Goal: Task Accomplishment & Management: Manage account settings

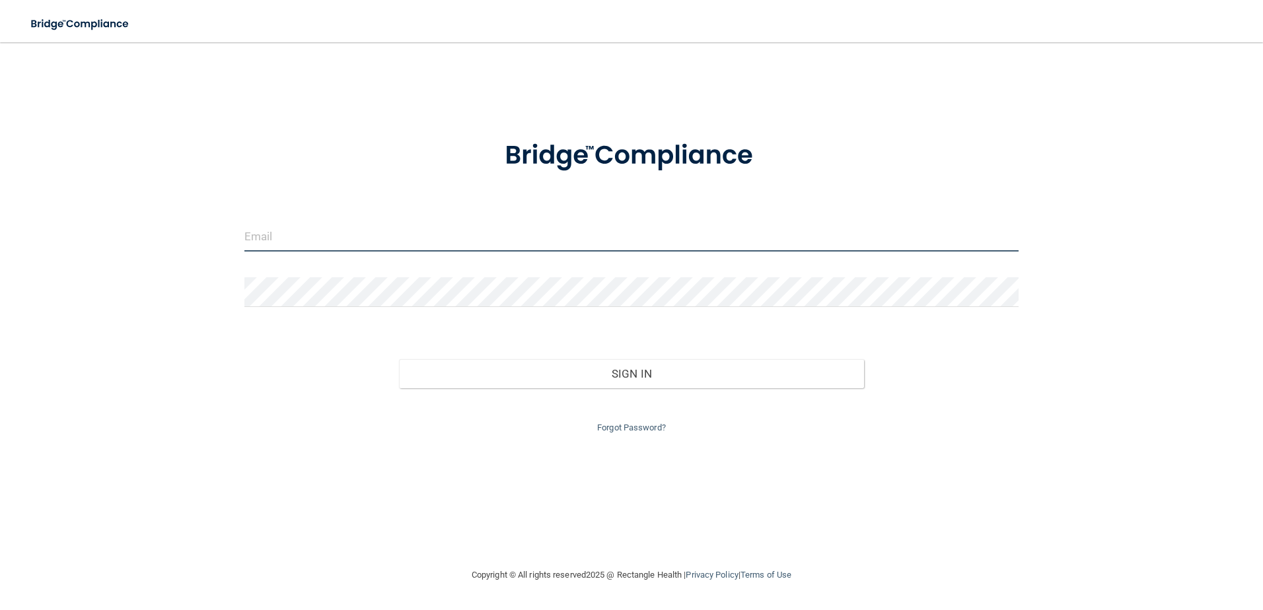
click at [398, 238] on input "email" at bounding box center [631, 237] width 775 height 30
type input "[EMAIL_ADDRESS][DOMAIN_NAME]"
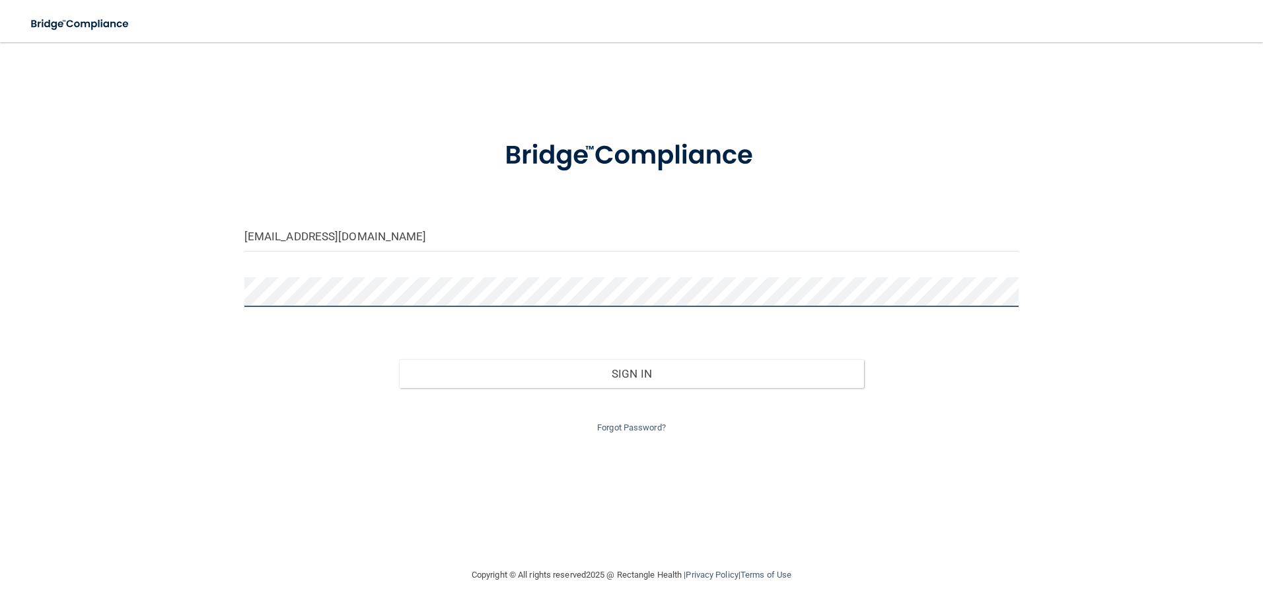
click at [399, 359] on button "Sign In" at bounding box center [631, 373] width 465 height 29
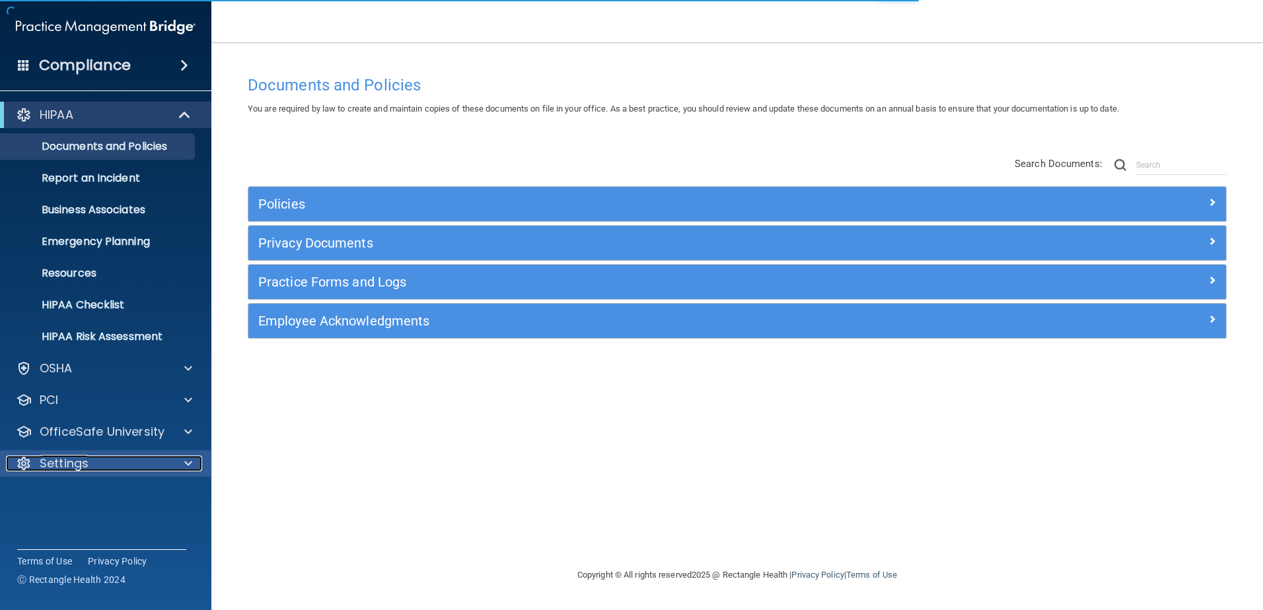
click at [192, 465] on div at bounding box center [186, 464] width 33 height 16
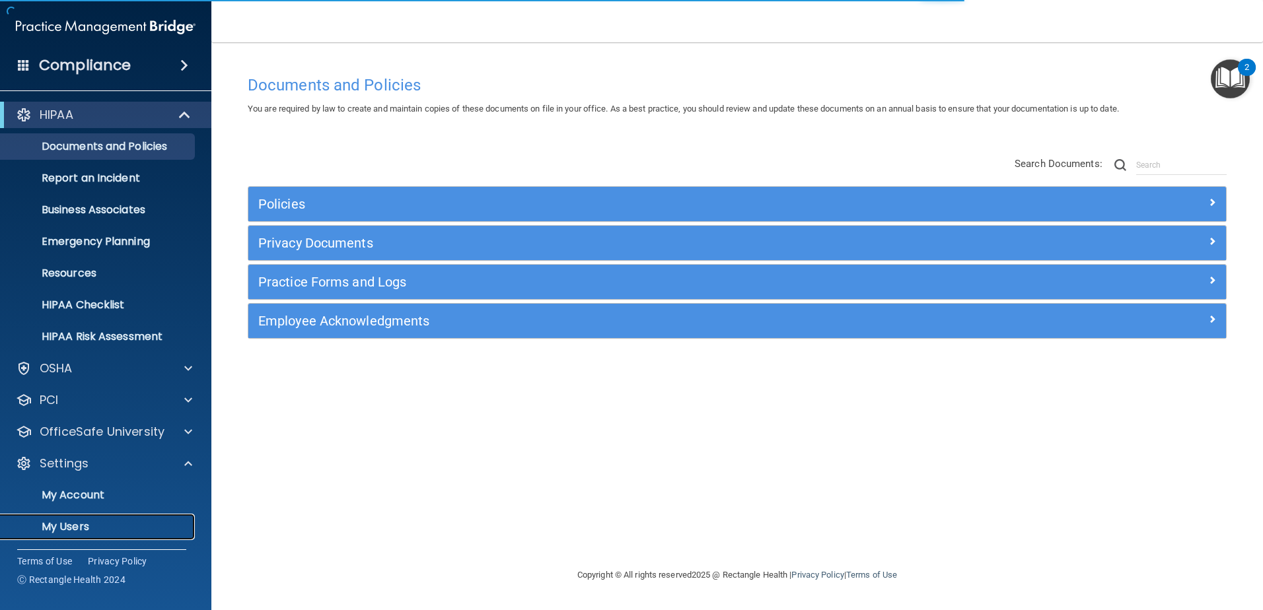
click at [148, 532] on p "My Users" at bounding box center [99, 527] width 180 height 13
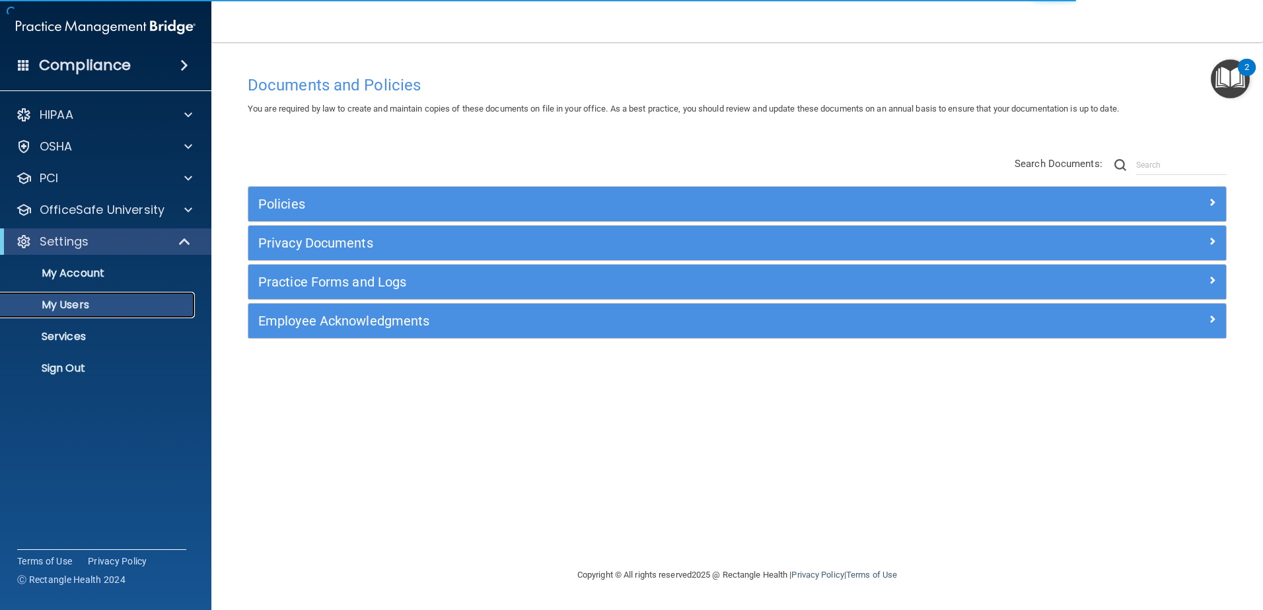
select select "20"
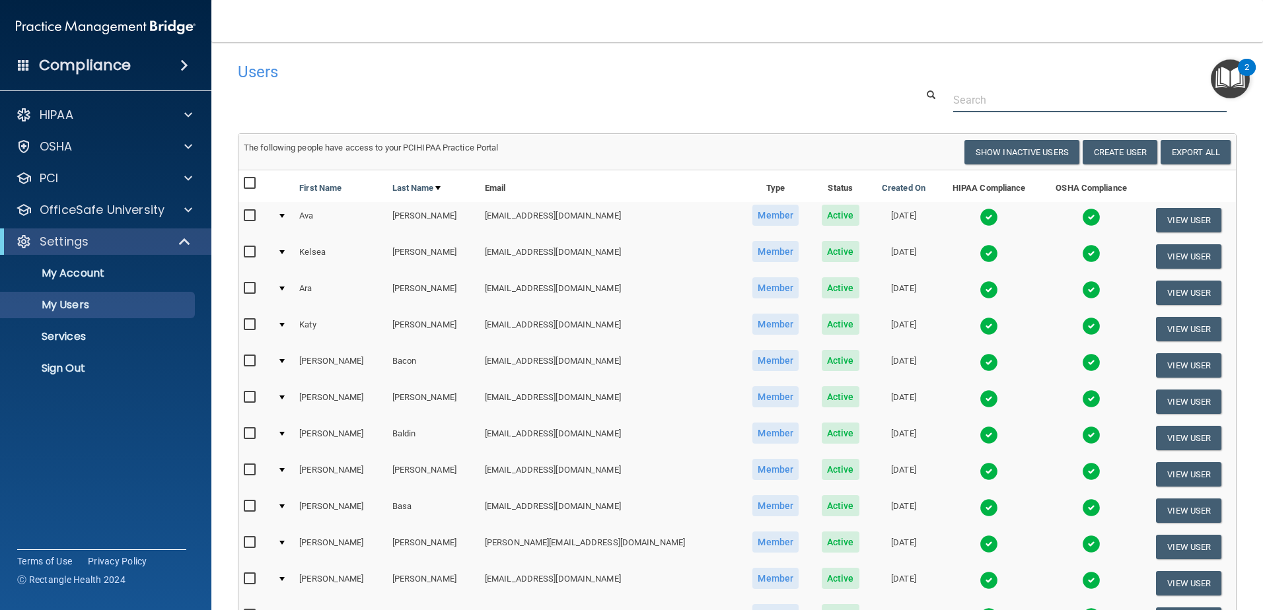
click at [982, 94] on input "text" at bounding box center [1089, 100] width 273 height 24
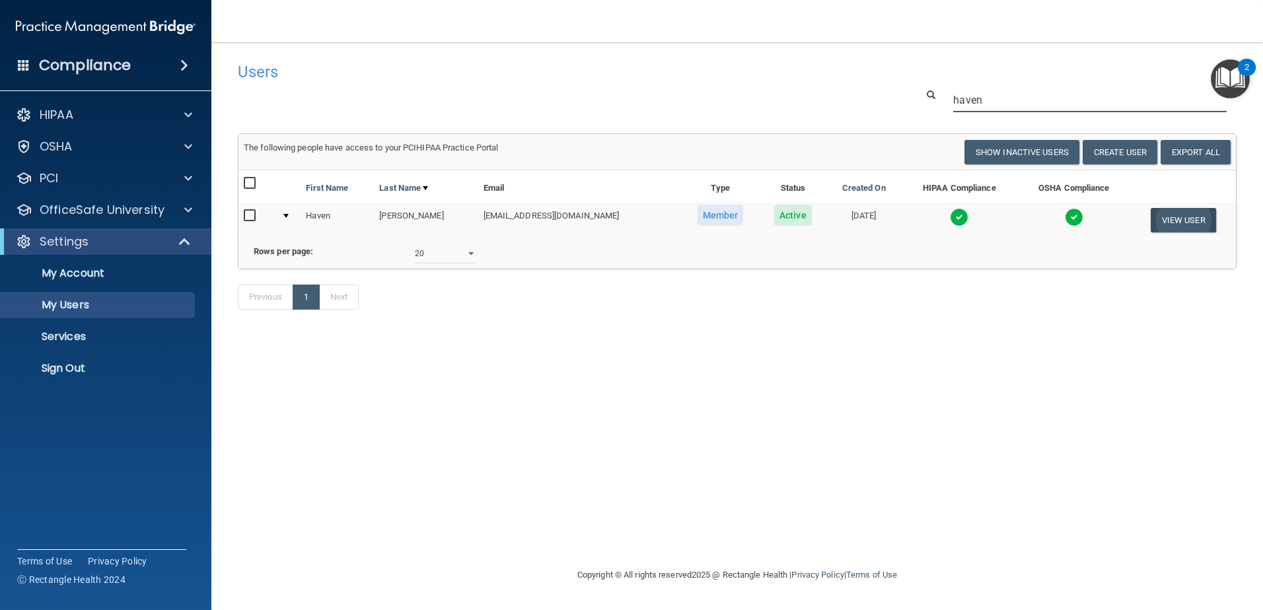
type input "haven"
click at [1173, 222] on button "View User" at bounding box center [1183, 220] width 65 height 24
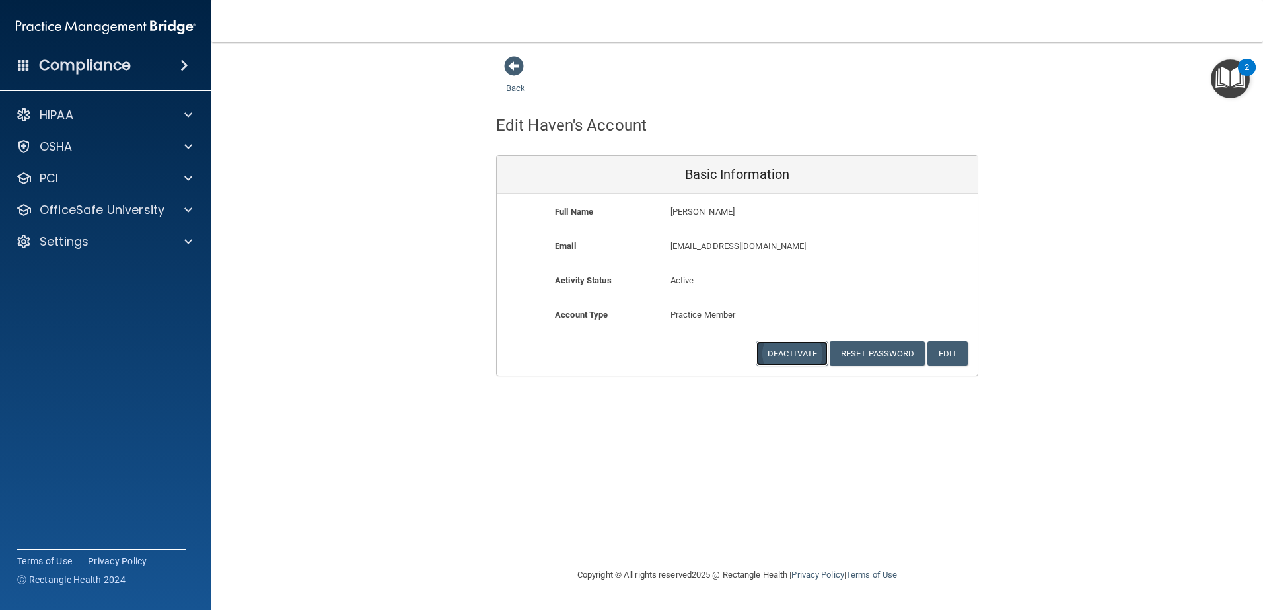
click at [811, 352] on button "Deactivate" at bounding box center [791, 354] width 71 height 24
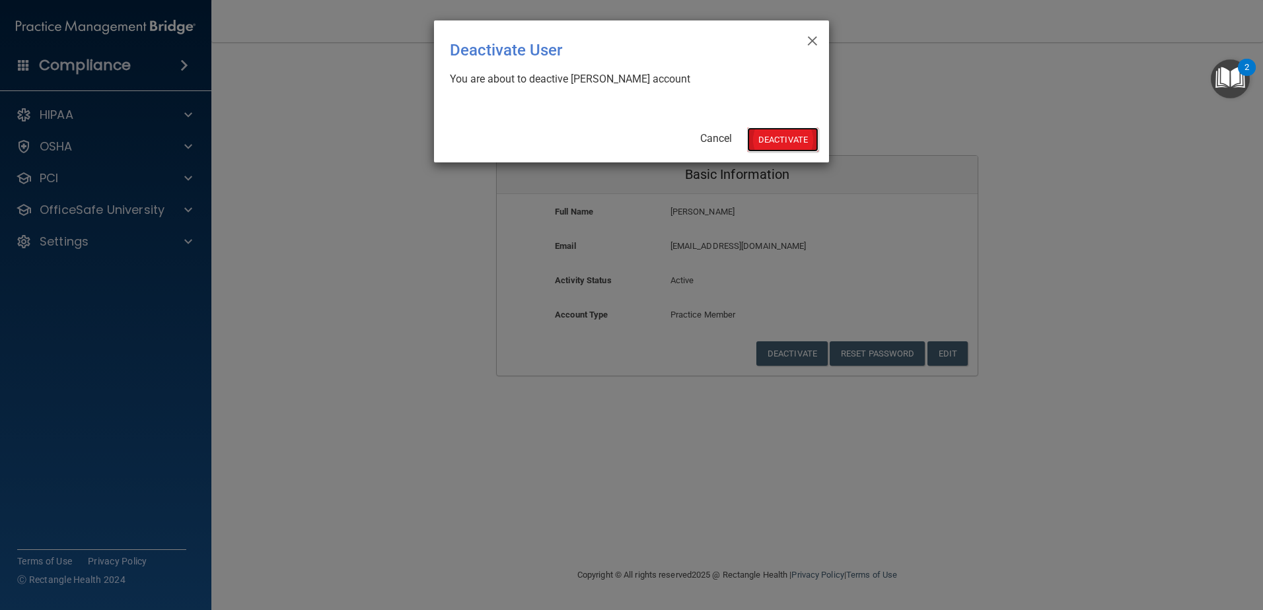
click at [783, 147] on button "Deactivate" at bounding box center [782, 139] width 71 height 24
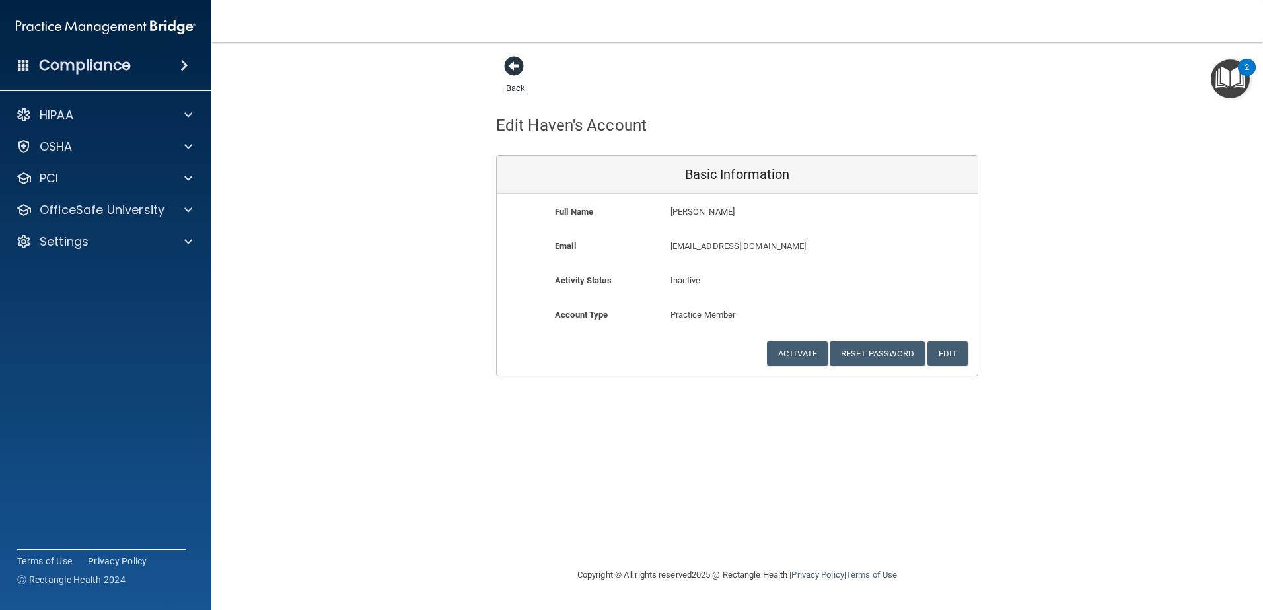
click at [515, 67] on span at bounding box center [514, 66] width 20 height 20
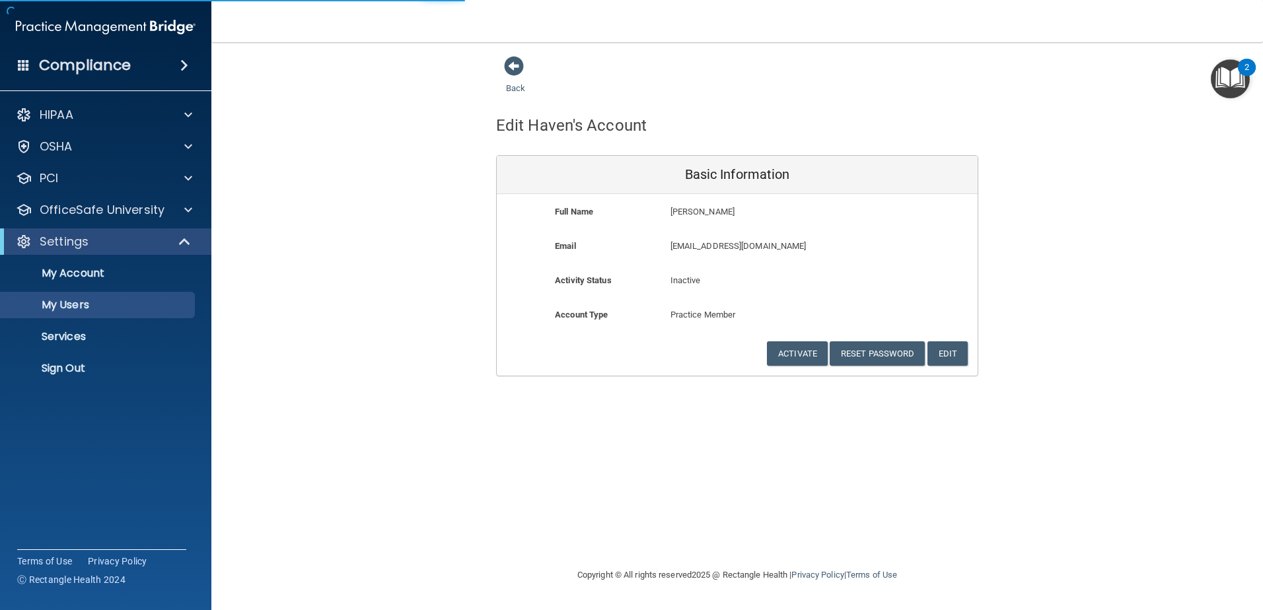
select select "20"
